Goal: Information Seeking & Learning: Learn about a topic

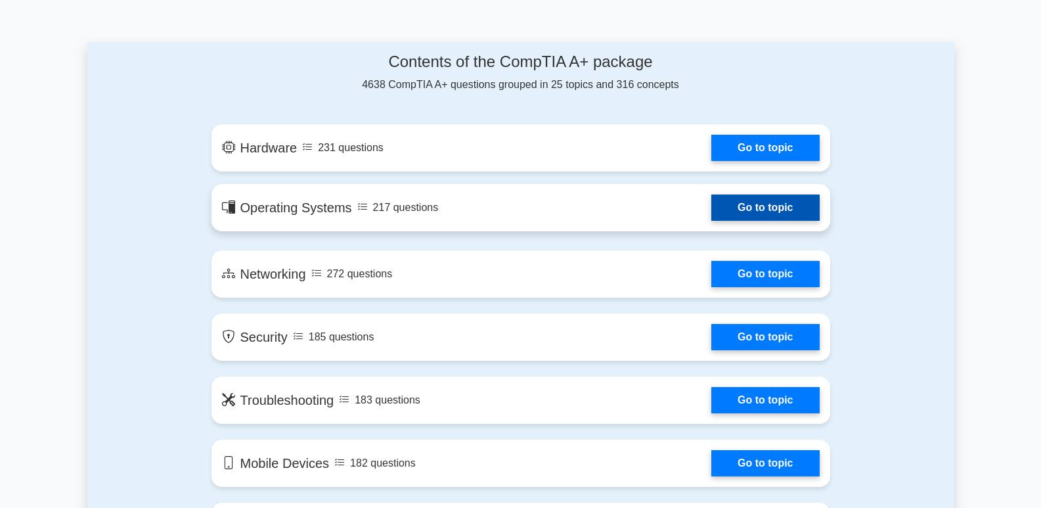
scroll to position [657, 0]
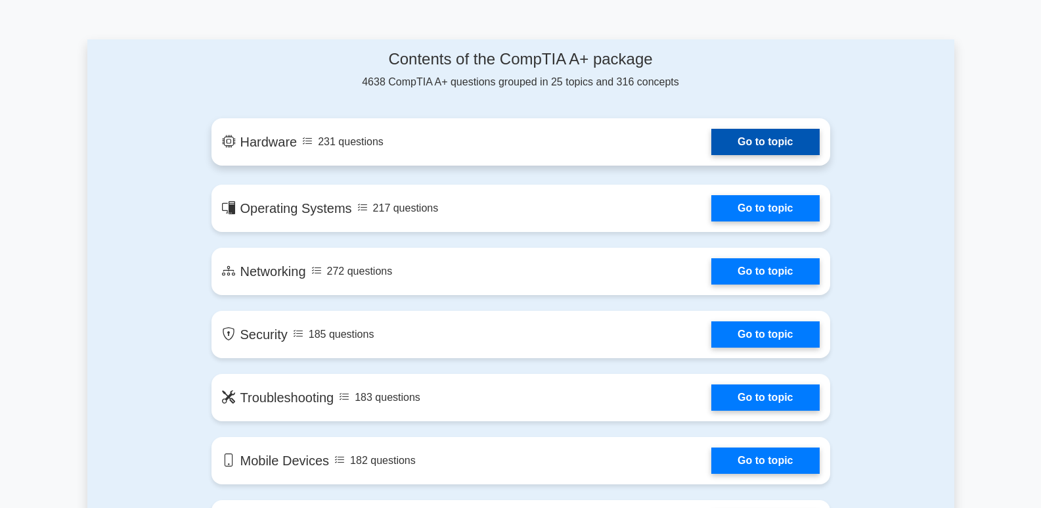
click at [742, 132] on link "Go to topic" at bounding box center [765, 142] width 108 height 26
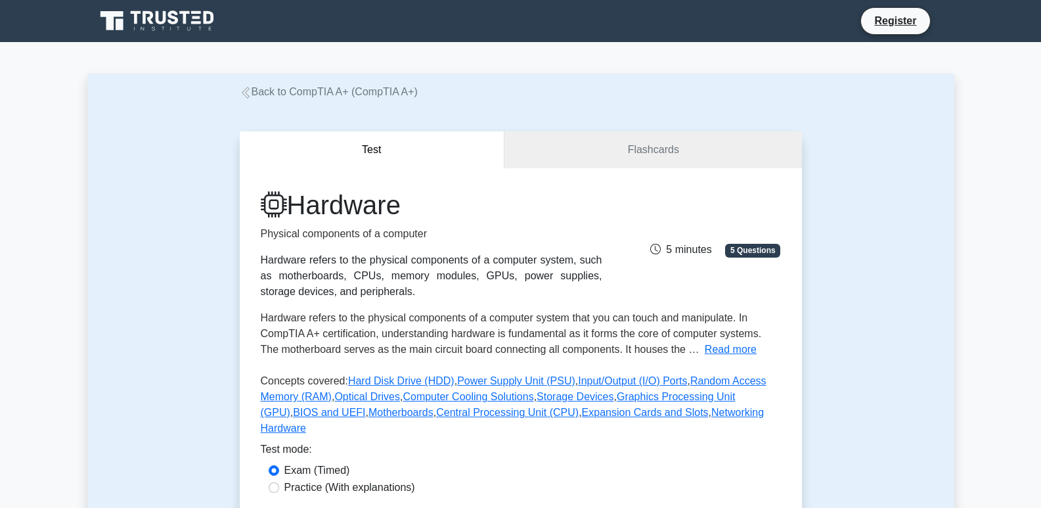
scroll to position [263, 0]
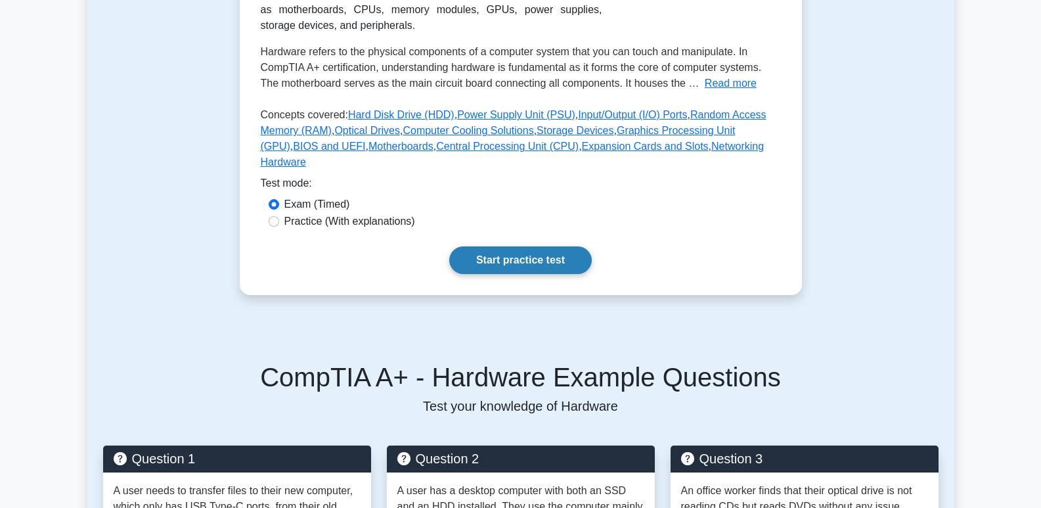
click at [504, 250] on link "Start practice test" at bounding box center [520, 260] width 142 height 28
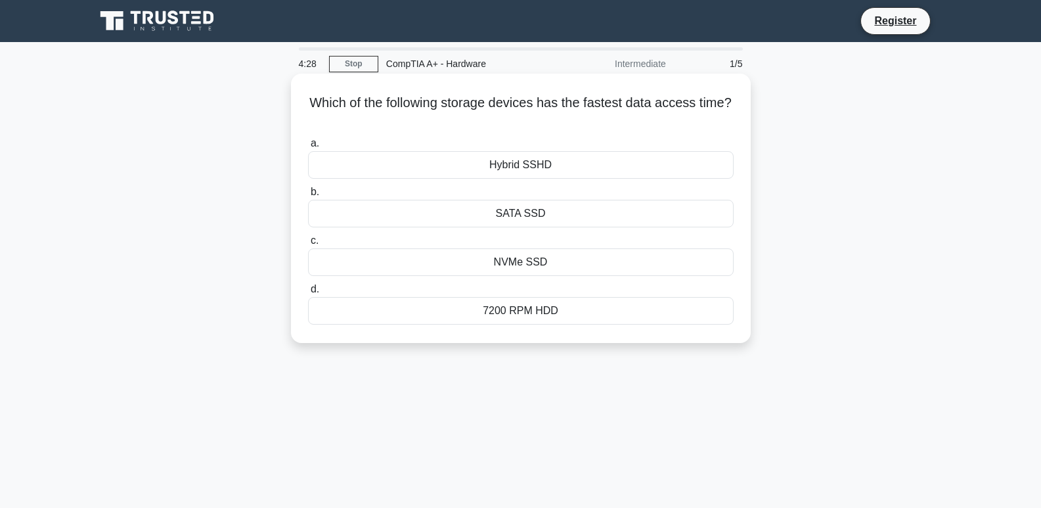
click at [550, 261] on div "NVMe SSD" at bounding box center [520, 262] width 425 height 28
click at [308, 245] on input "c. NVMe SSD" at bounding box center [308, 240] width 0 height 9
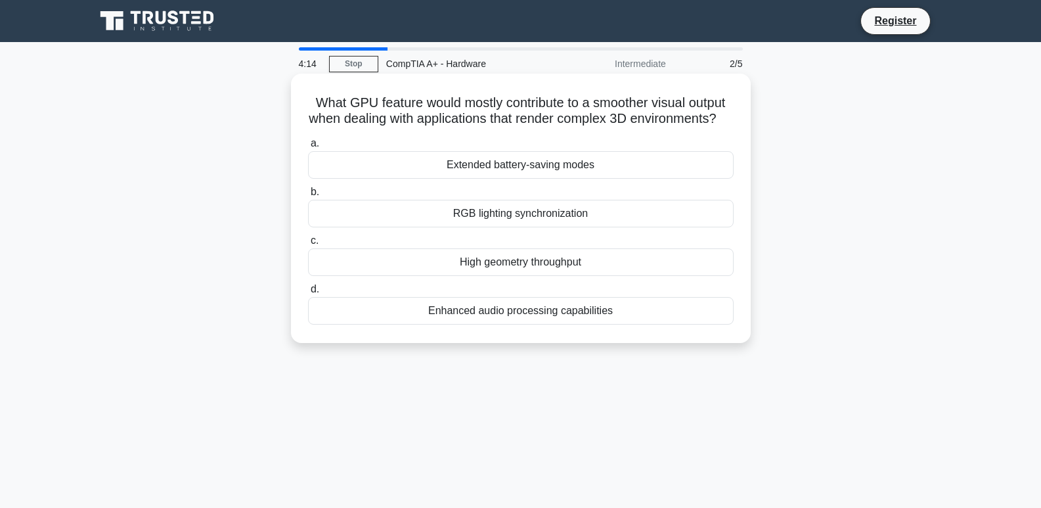
drag, startPoint x: 299, startPoint y: 101, endPoint x: 613, endPoint y: 325, distance: 386.1
click at [613, 325] on div "What GPU feature would mostly contribute to a smoother visual output when deali…" at bounding box center [520, 208] width 449 height 259
copy div "What GPU feature would mostly contribute to a smoother visual output when deali…"
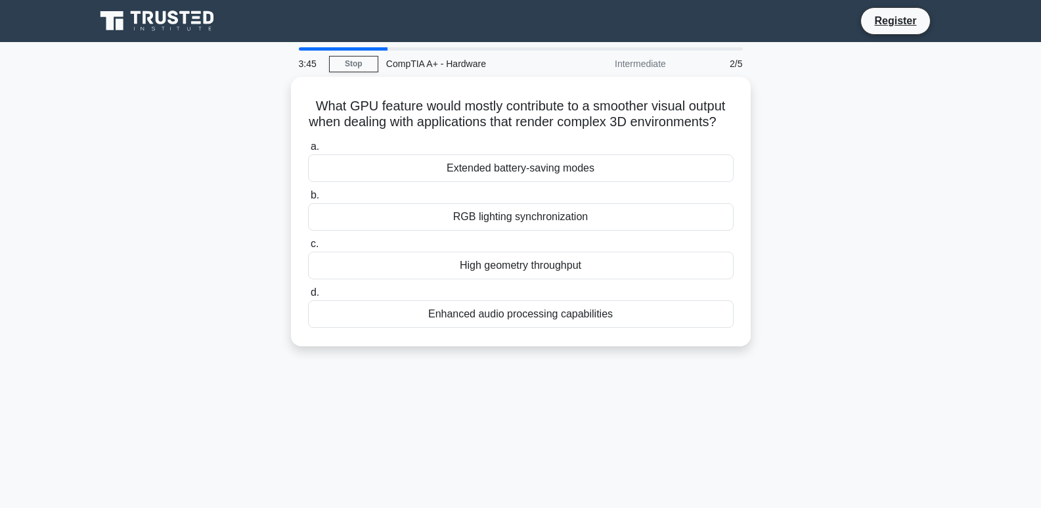
click at [465, 387] on div "3:45 Stop CompTIA A+ - Hardware Intermediate 2/5 What GPU feature would mostly …" at bounding box center [520, 375] width 867 height 657
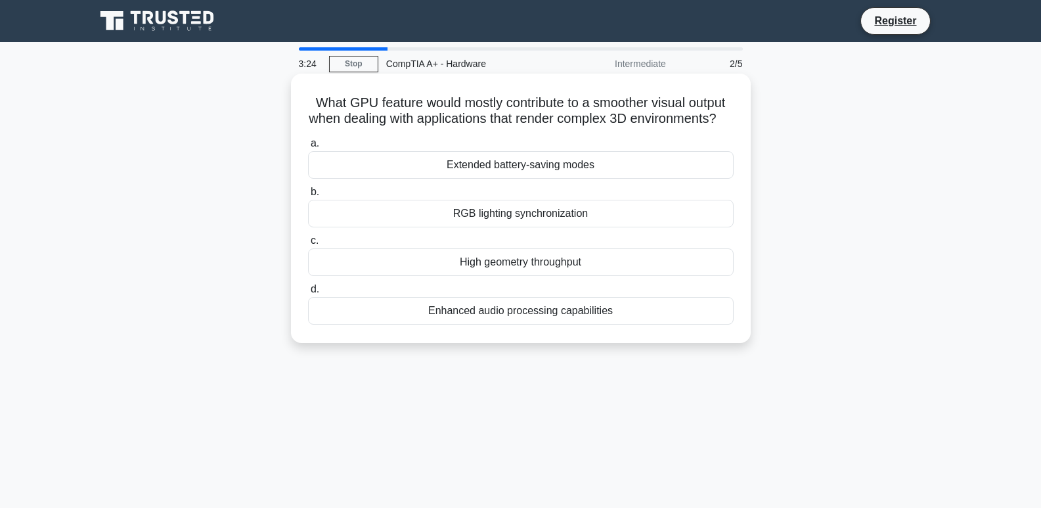
click at [570, 276] on div "High geometry throughput" at bounding box center [520, 262] width 425 height 28
click at [308, 245] on input "c. High geometry throughput" at bounding box center [308, 240] width 0 height 9
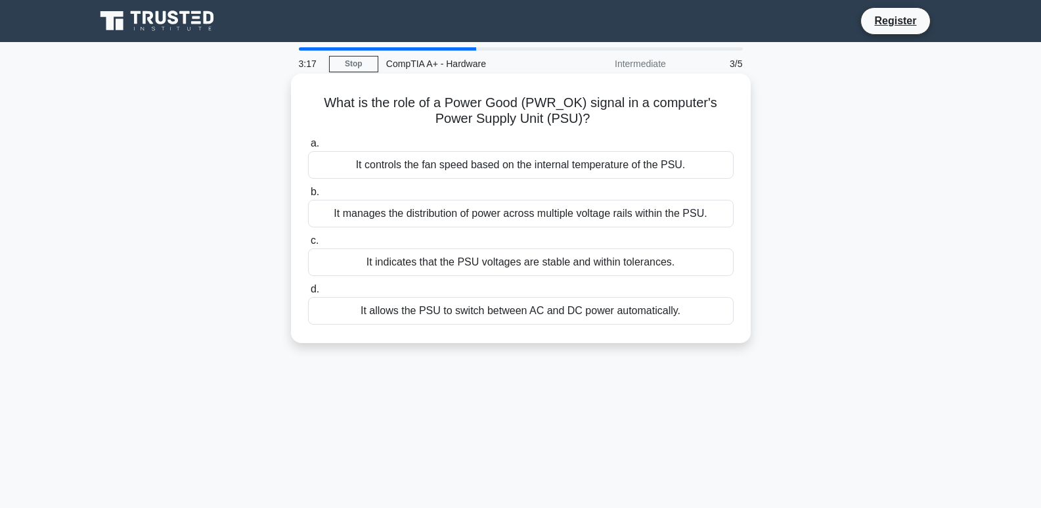
click at [544, 214] on div "It manages the distribution of power across multiple voltage rails within the P…" at bounding box center [520, 214] width 425 height 28
click at [308, 196] on input "b. It manages the distribution of power across multiple voltage rails within th…" at bounding box center [308, 192] width 0 height 9
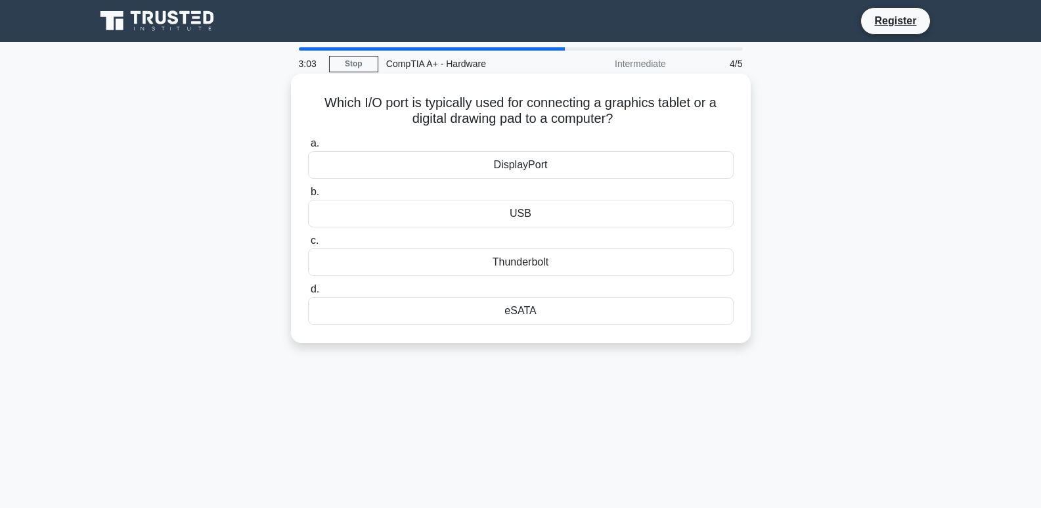
drag, startPoint x: 626, startPoint y: 103, endPoint x: 714, endPoint y: 124, distance: 91.1
click at [716, 123] on h5 "Which I/O port is typically used for connecting a graphics tablet or a digital …" at bounding box center [521, 111] width 428 height 33
click at [594, 165] on div "DisplayPort" at bounding box center [520, 165] width 425 height 28
click at [308, 148] on input "a. DisplayPort" at bounding box center [308, 143] width 0 height 9
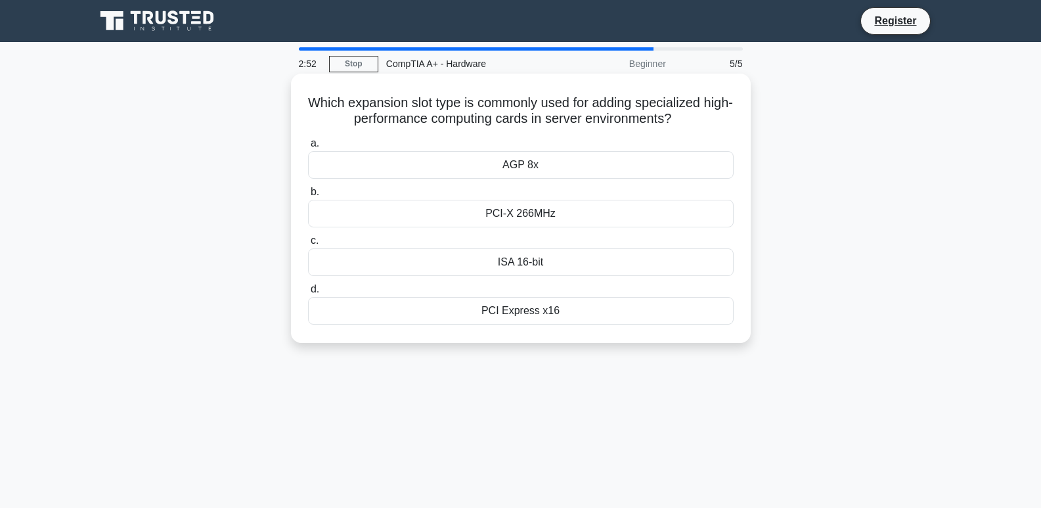
click at [510, 259] on div "ISA 16-bit" at bounding box center [520, 262] width 425 height 28
click at [308, 245] on input "c. ISA 16-bit" at bounding box center [308, 240] width 0 height 9
